Goal: Use online tool/utility: Utilize a website feature to perform a specific function

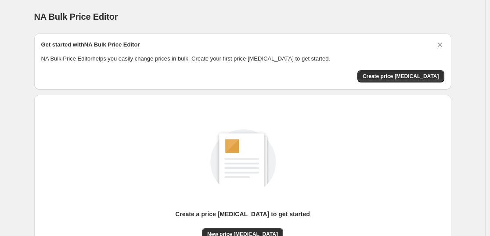
scroll to position [93, 0]
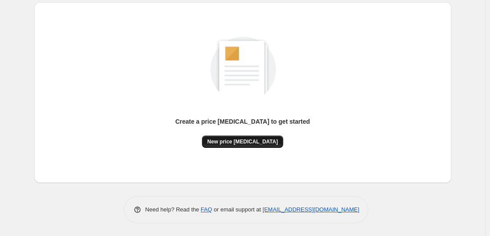
click at [269, 140] on span "New price [MEDICAL_DATA]" at bounding box center [242, 141] width 71 height 7
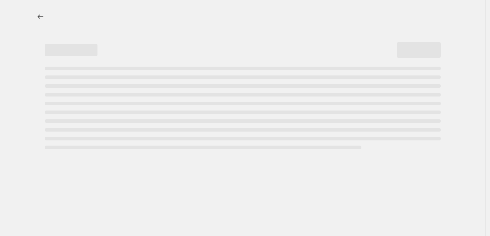
select select "percentage"
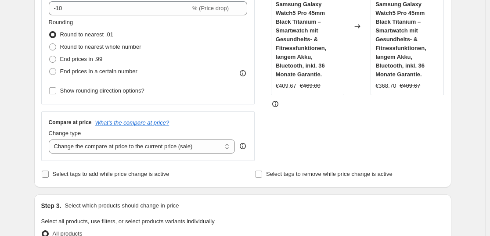
scroll to position [196, 0]
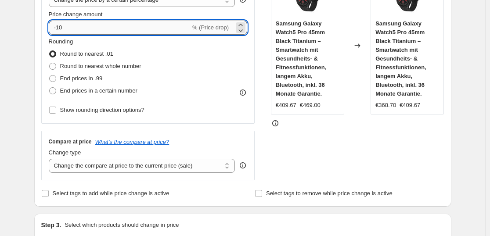
click at [124, 25] on input "-10" at bounding box center [120, 28] width 142 height 14
type input "-1"
type input "-4"
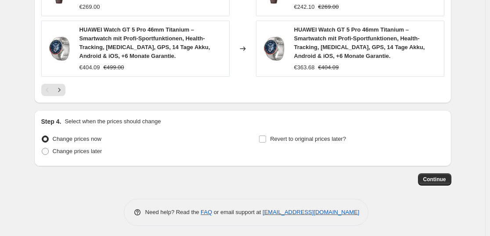
scroll to position [708, 0]
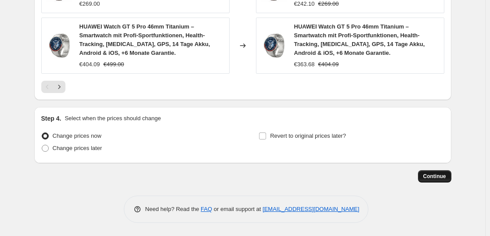
type input "-35"
click at [436, 175] on span "Continue" at bounding box center [434, 176] width 23 height 7
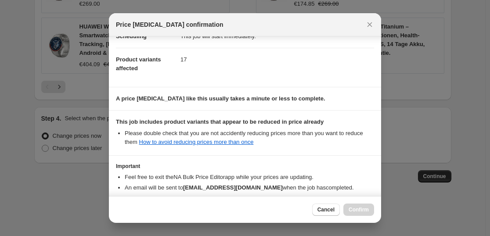
scroll to position [133, 0]
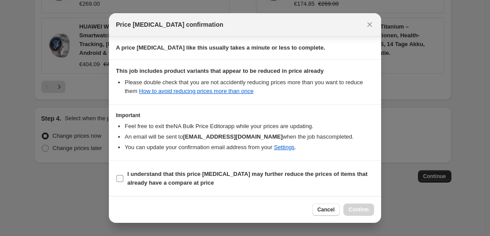
click at [212, 175] on b "I understand that this price [MEDICAL_DATA] may further reduce the prices of it…" at bounding box center [247, 178] width 240 height 15
click at [123, 175] on input "I understand that this price [MEDICAL_DATA] may further reduce the prices of it…" at bounding box center [119, 178] width 7 height 7
checkbox input "true"
click at [366, 204] on button "Confirm" at bounding box center [358, 210] width 31 height 12
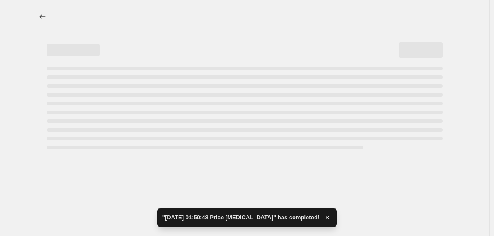
select select "percentage"
